Goal: Information Seeking & Learning: Learn about a topic

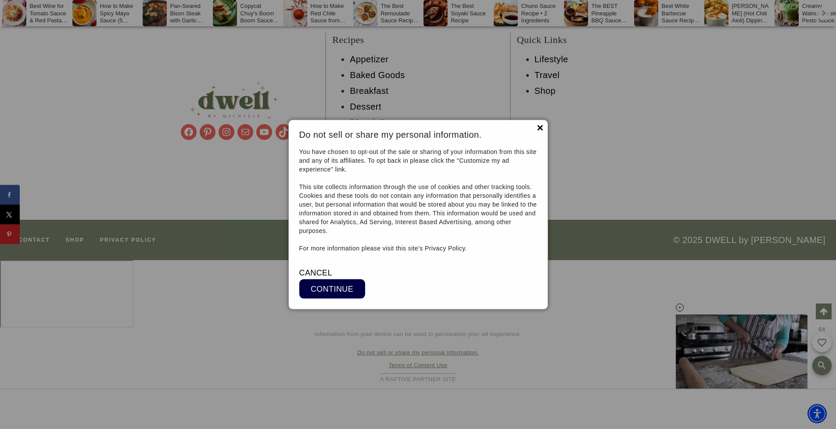
scroll to position [7309, 0]
